Goal: Task Accomplishment & Management: Complete application form

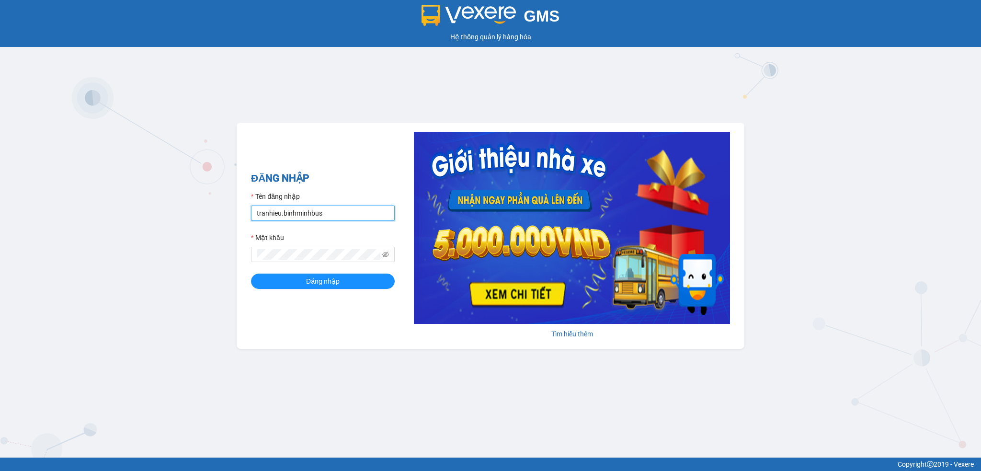
click at [347, 210] on input "tranhieu.binhminhbus" at bounding box center [323, 213] width 144 height 15
type input "noc.binhminhbus"
click at [336, 283] on span "Đăng nhập" at bounding box center [323, 281] width 34 height 11
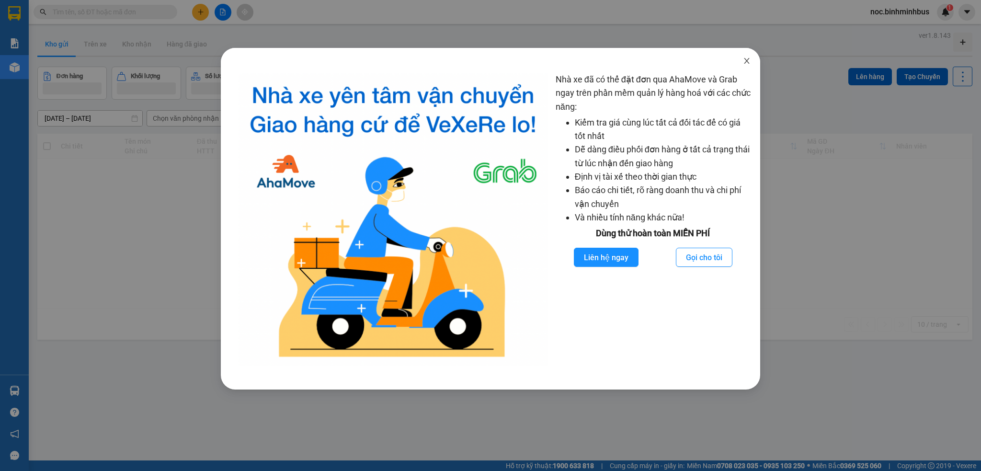
click at [745, 61] on icon "close" at bounding box center [747, 61] width 8 height 8
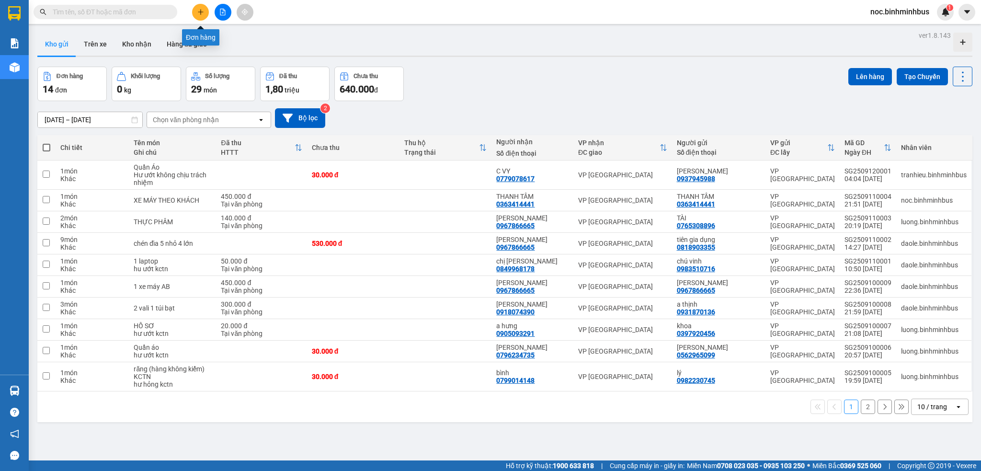
click at [201, 12] on icon "plus" at bounding box center [200, 12] width 7 height 7
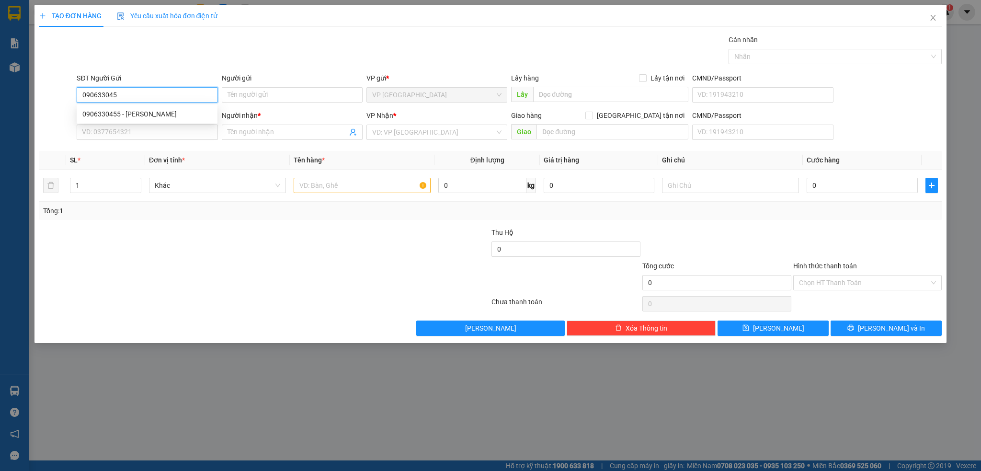
type input "0906330455"
click at [150, 120] on div "0906330455 - [PERSON_NAME]" at bounding box center [147, 113] width 141 height 15
type input "[PERSON_NAME]"
type input "0335294563"
type input "Thiên Cảnh"
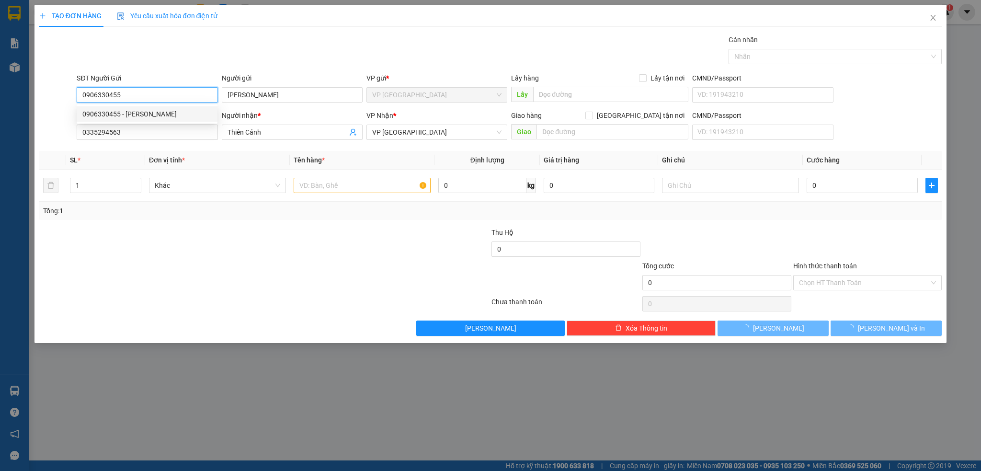
type input "20.000"
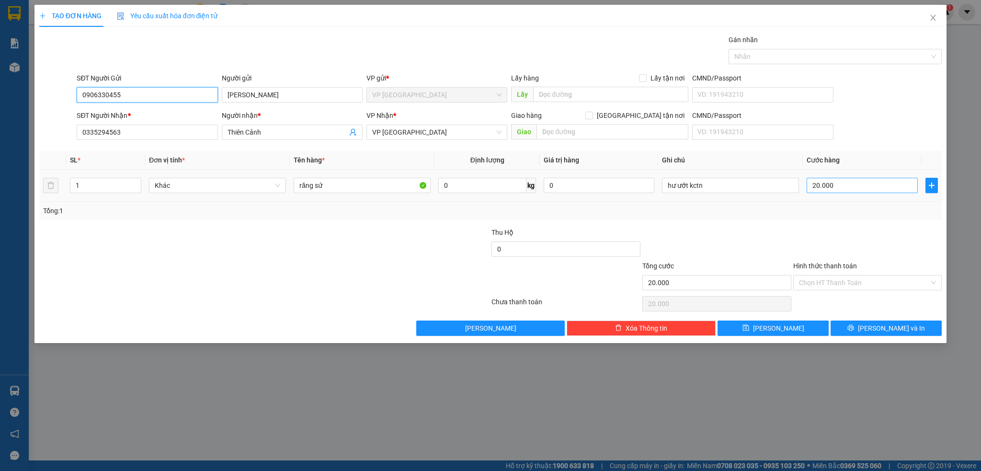
type input "0906330455"
click at [854, 192] on input "20.000" at bounding box center [862, 185] width 111 height 15
type input "3"
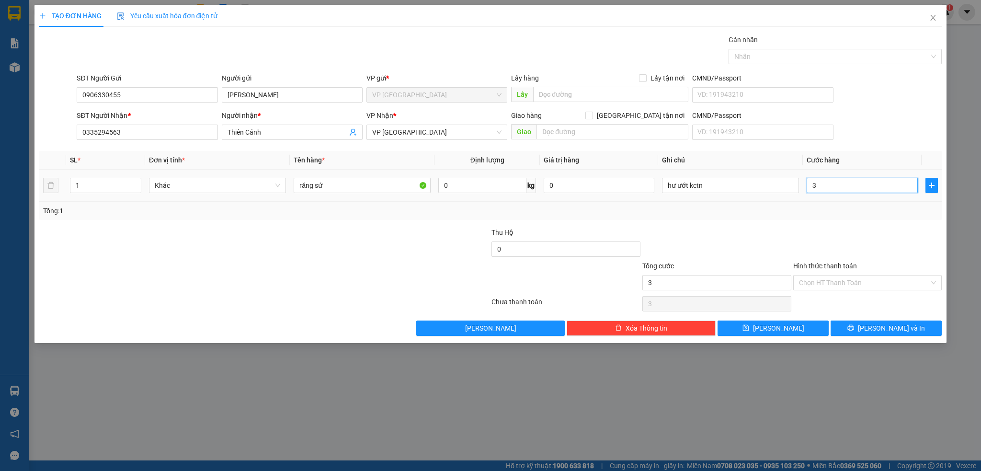
type input "30"
type input "300"
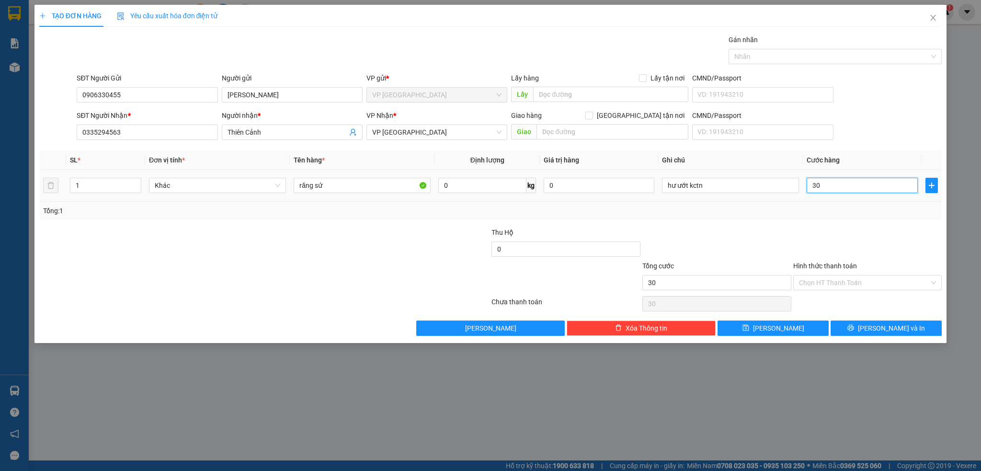
type input "300"
type input "3.000"
type input "30.000"
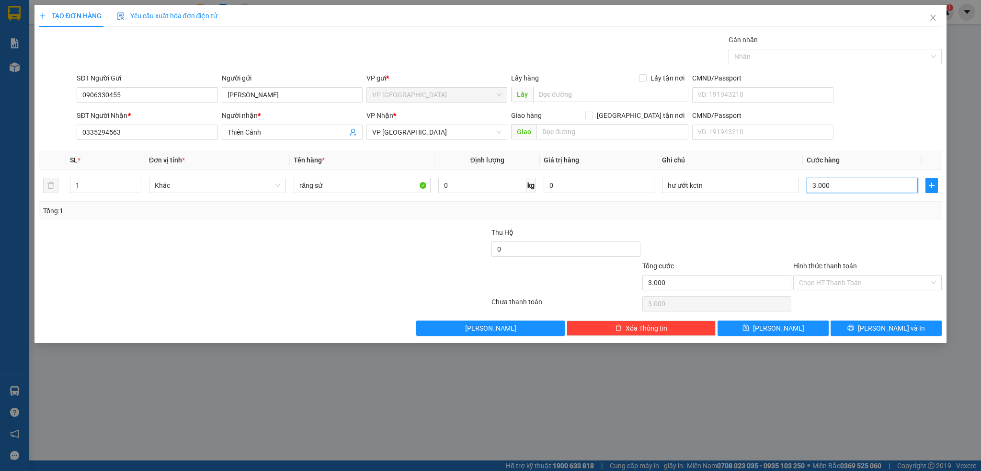
type input "30.000"
click at [813, 286] on input "Hình thức thanh toán" at bounding box center [864, 282] width 131 height 14
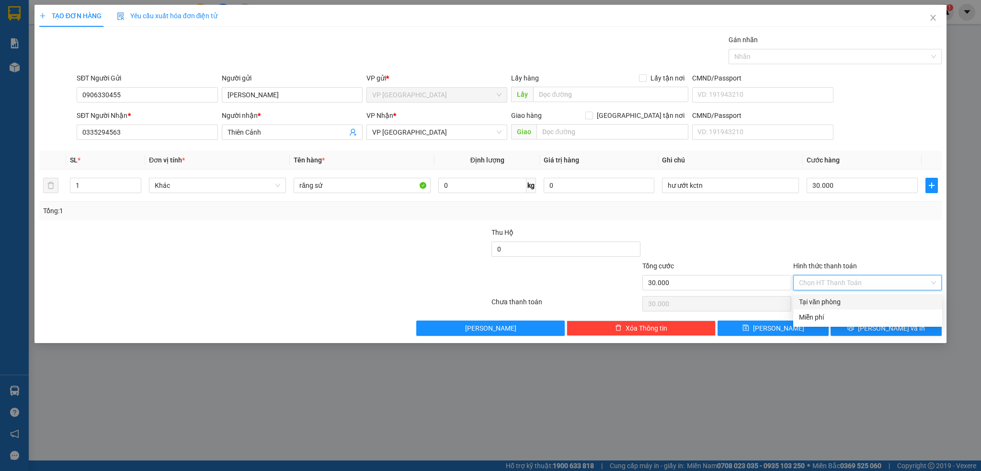
click at [821, 299] on div "Tại văn phòng" at bounding box center [868, 302] width 138 height 11
type input "0"
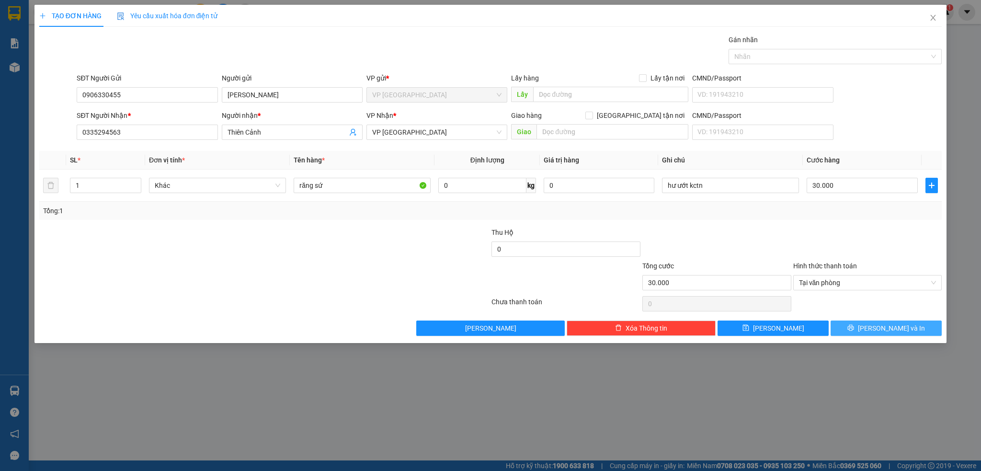
click at [854, 328] on icon "printer" at bounding box center [851, 327] width 7 height 7
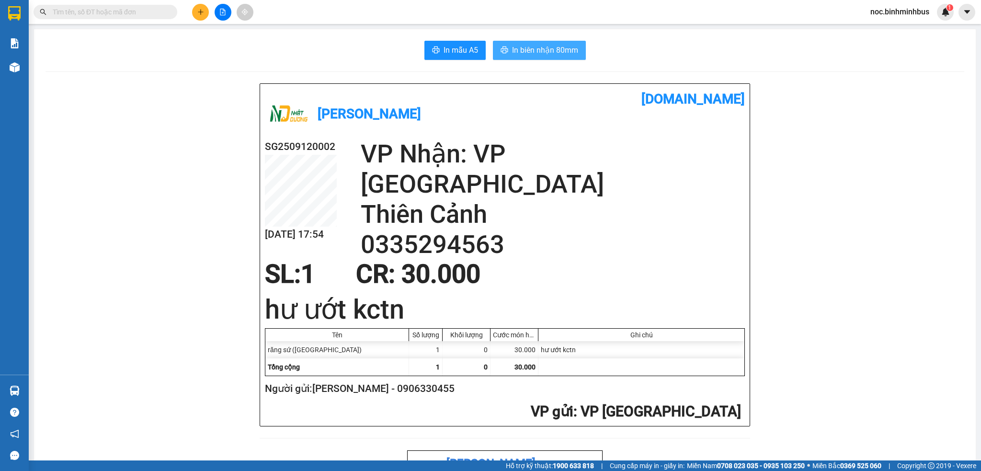
click at [564, 48] on span "In biên nhận 80mm" at bounding box center [545, 50] width 66 height 12
